Goal: Task Accomplishment & Management: Complete application form

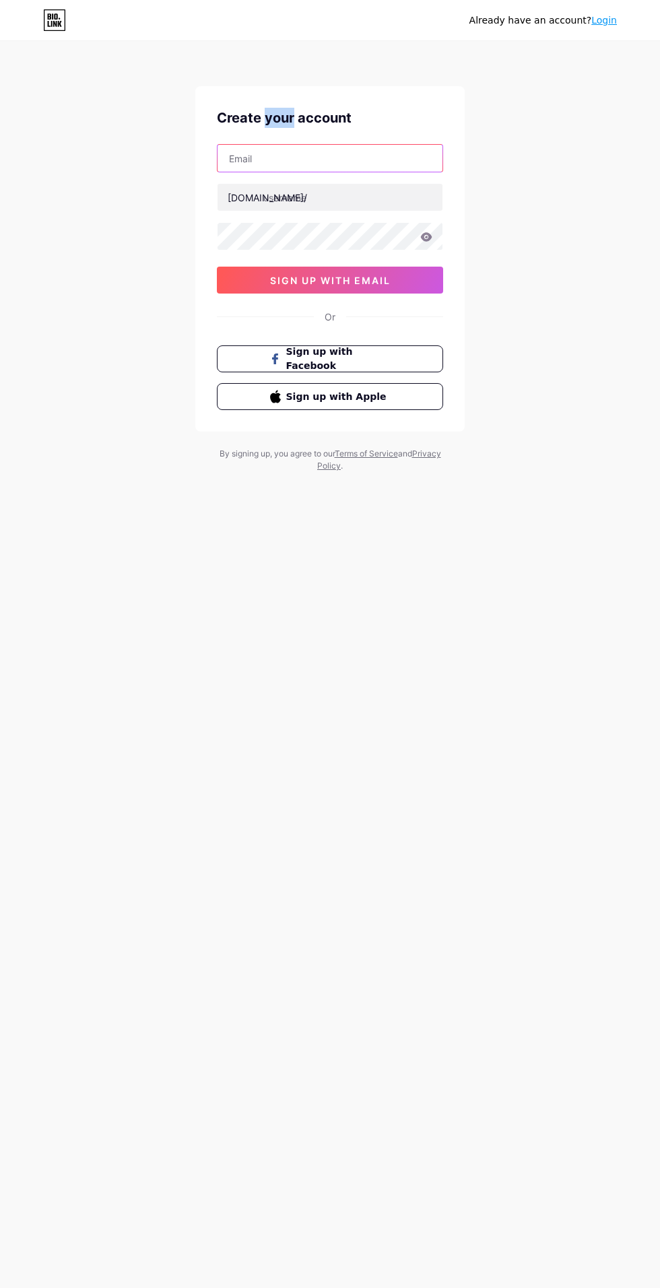
click at [255, 158] on input "text" at bounding box center [330, 158] width 225 height 27
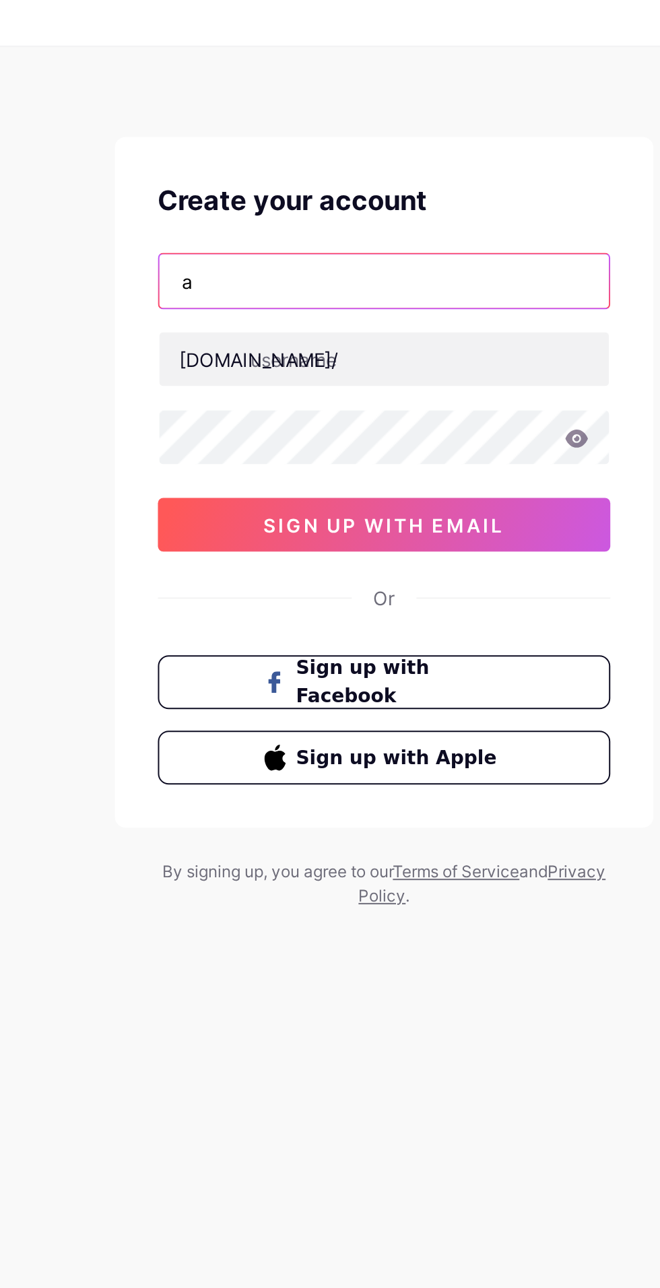
type input "[EMAIL_ADDRESS][DOMAIN_NAME]"
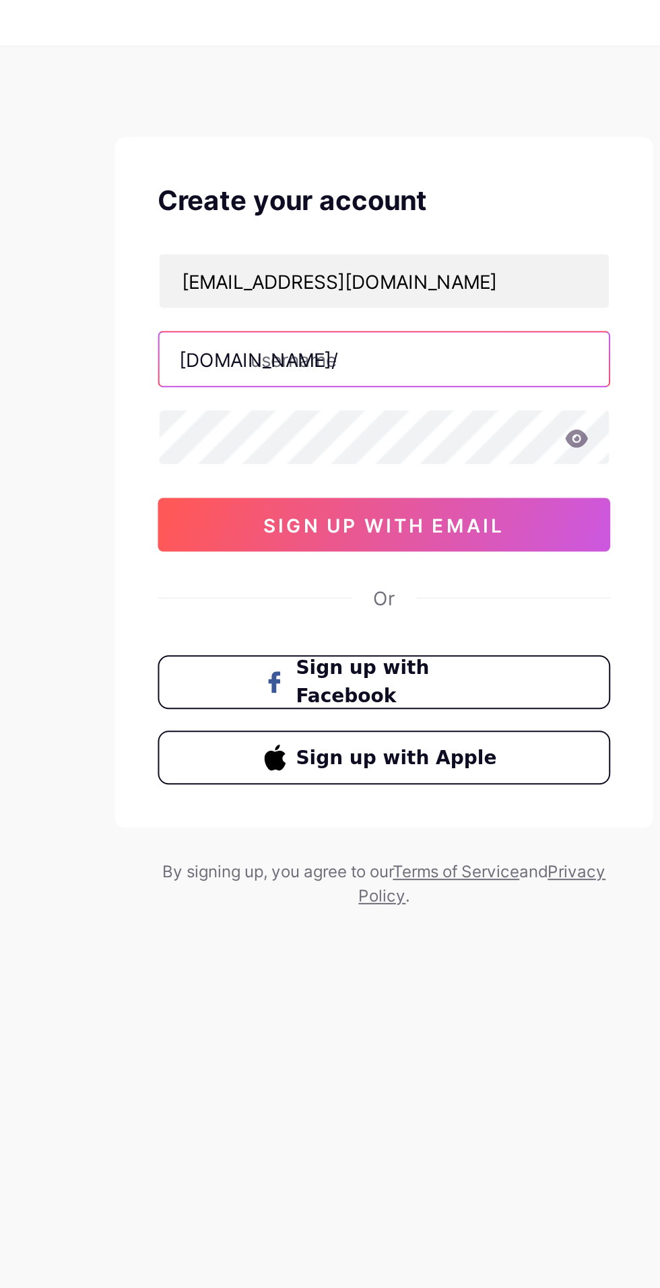
click at [331, 187] on input "text" at bounding box center [330, 197] width 225 height 27
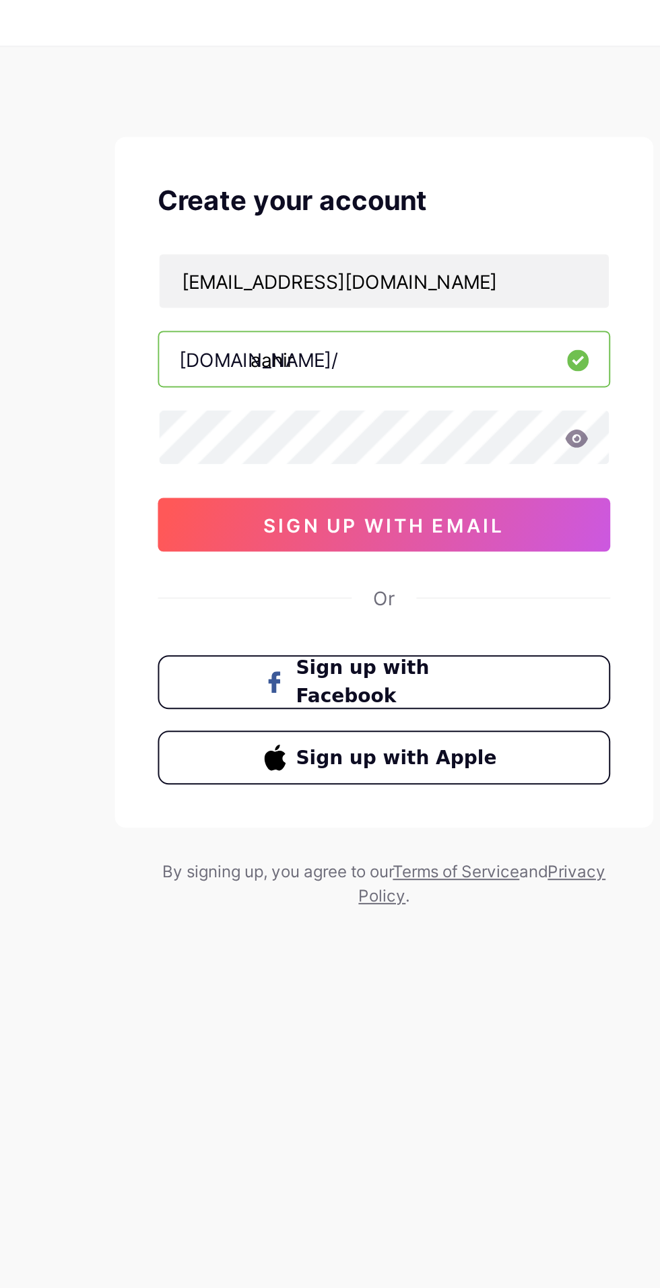
type input "aahir"
click at [425, 232] on icon at bounding box center [426, 236] width 11 height 9
click at [432, 238] on icon at bounding box center [426, 236] width 12 height 9
click at [241, 281] on button "sign up with email" at bounding box center [330, 280] width 226 height 27
